Goal: Information Seeking & Learning: Learn about a topic

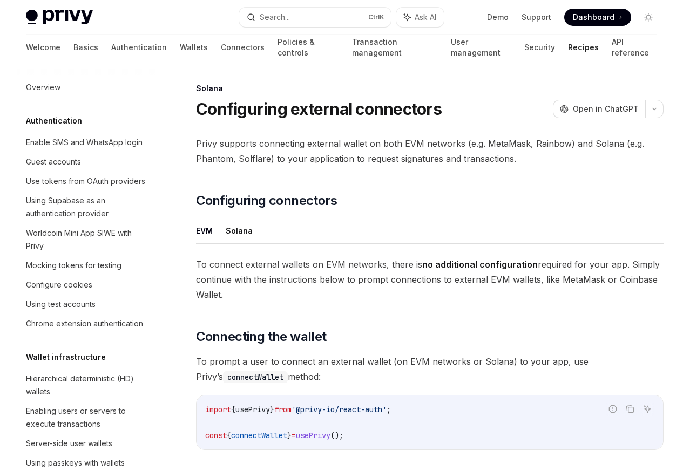
scroll to position [1730, 0]
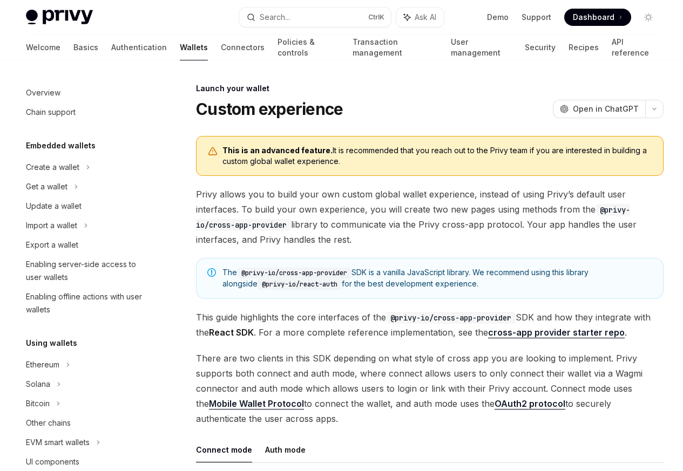
scroll to position [495, 0]
